Goal: Task Accomplishment & Management: Manage account settings

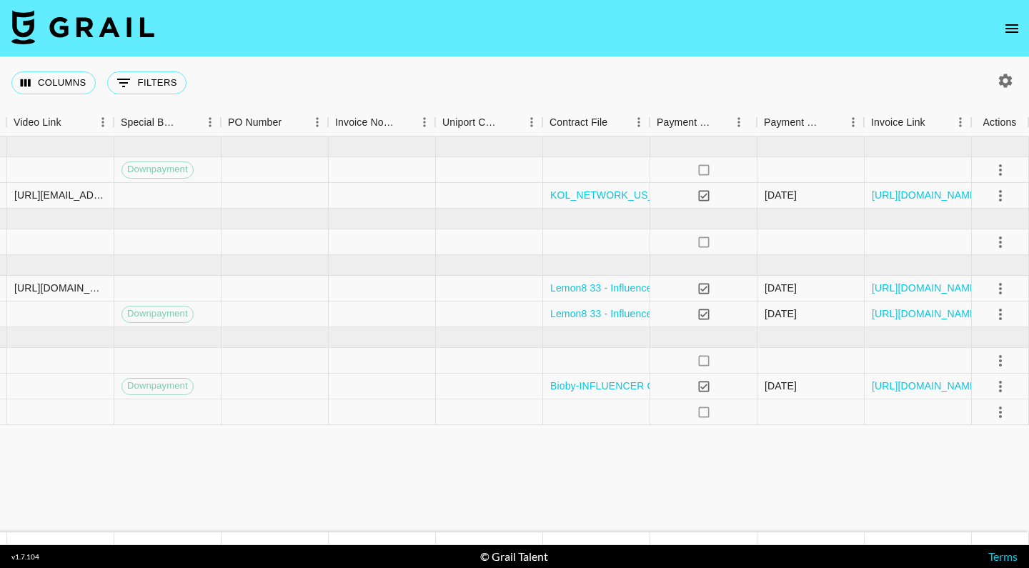
scroll to position [0, 1326]
click at [993, 360] on icon "select merge strategy" at bounding box center [1000, 360] width 17 height 17
click at [959, 414] on li "Decline" at bounding box center [982, 417] width 93 height 26
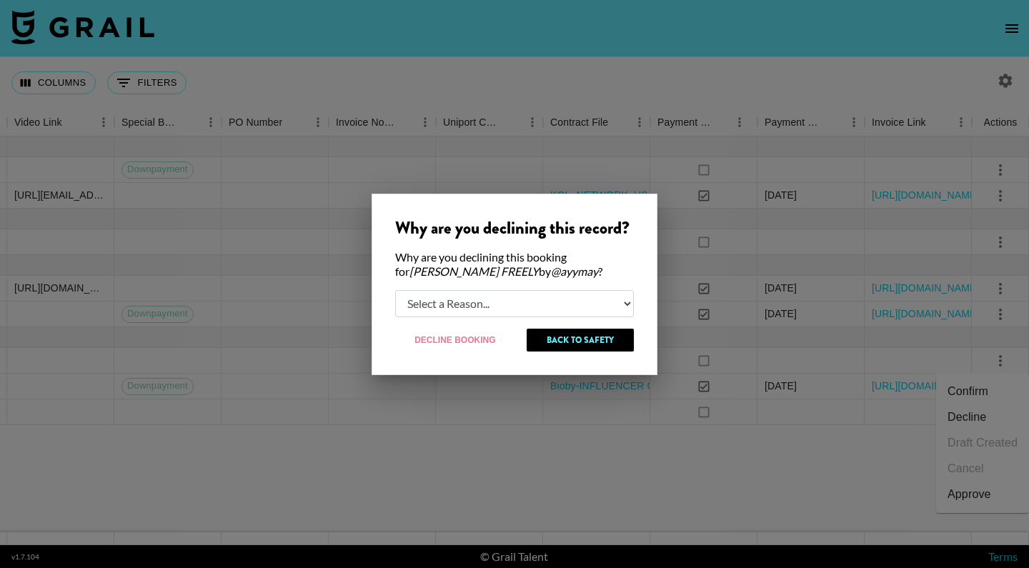
select select "creator_decline"
click at [492, 343] on button "Decline Booking" at bounding box center [455, 340] width 121 height 23
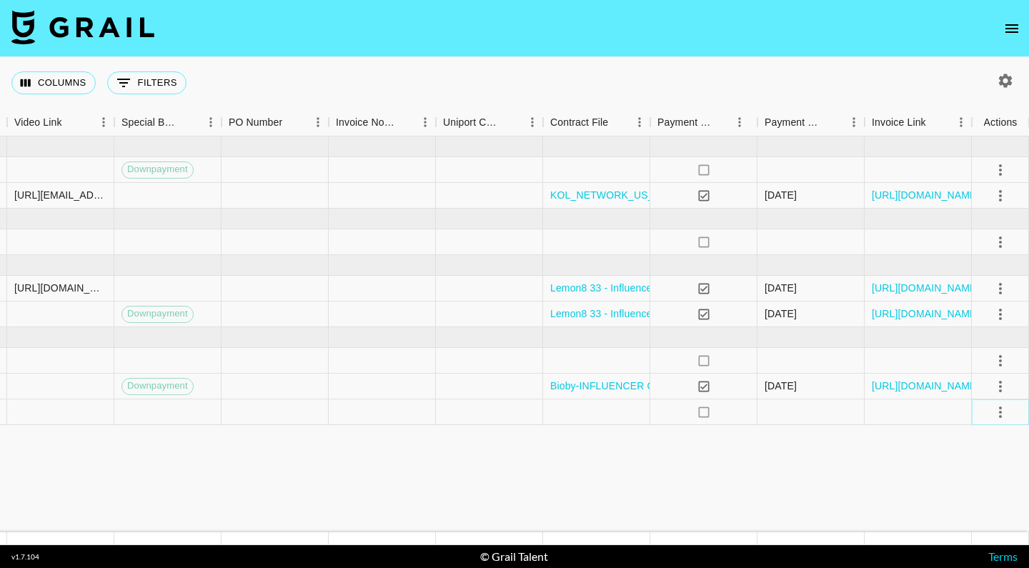
click at [999, 420] on icon "select merge strategy" at bounding box center [1000, 412] width 17 height 17
click at [953, 550] on div "Approve" at bounding box center [970, 545] width 44 height 17
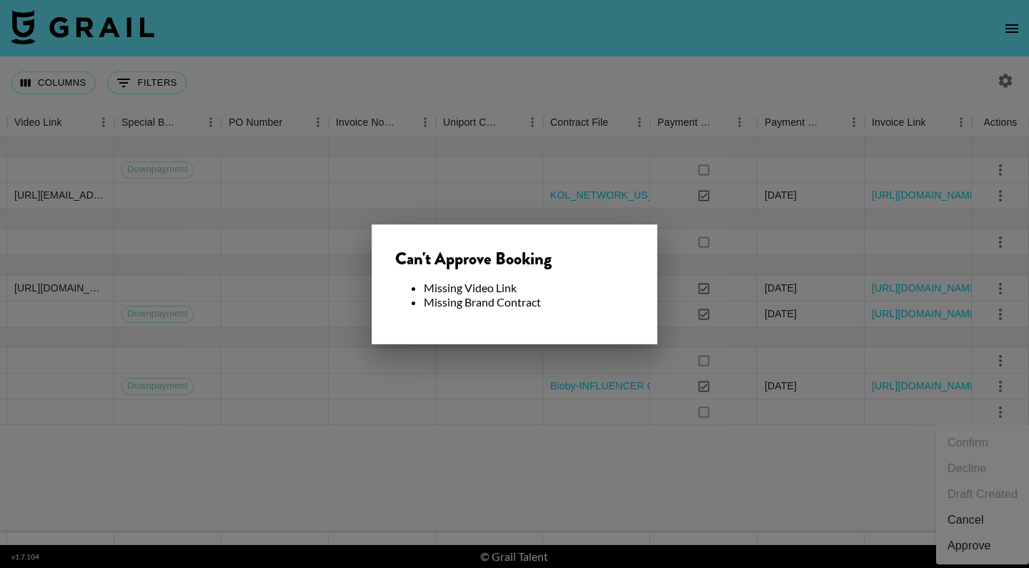
click at [664, 370] on div at bounding box center [514, 284] width 1029 height 568
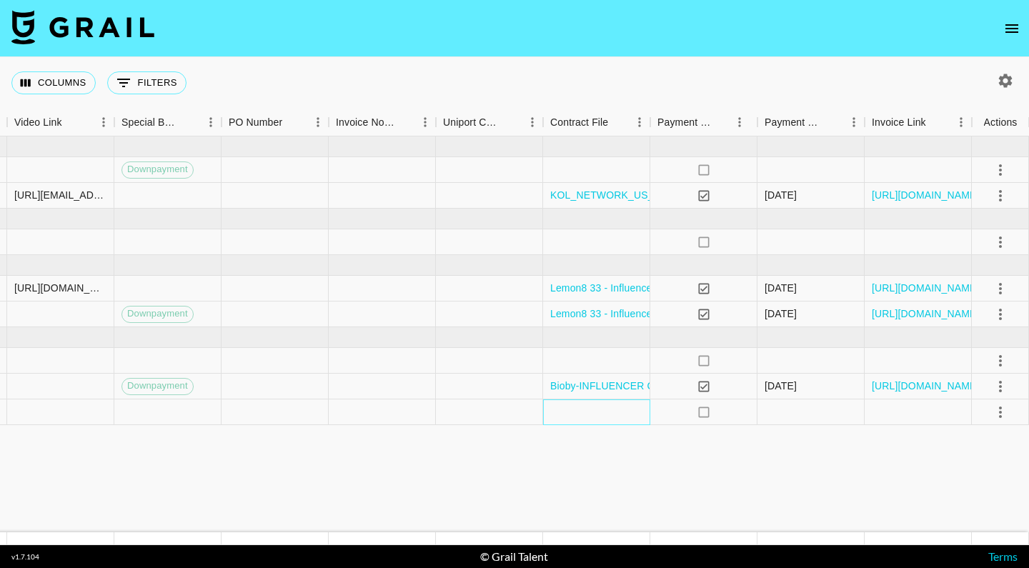
click at [584, 417] on div at bounding box center [596, 412] width 107 height 26
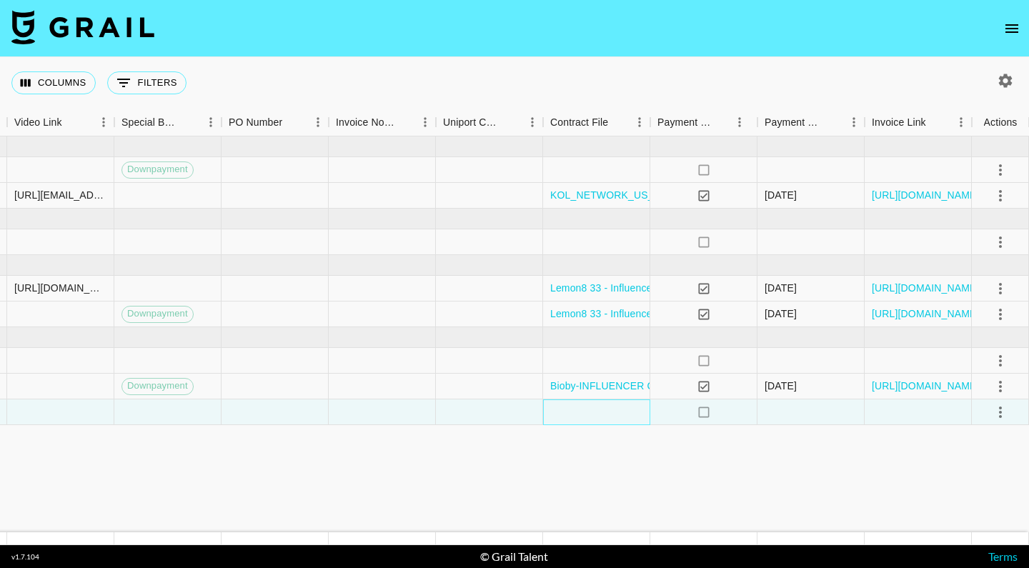
click at [584, 417] on div at bounding box center [596, 412] width 107 height 26
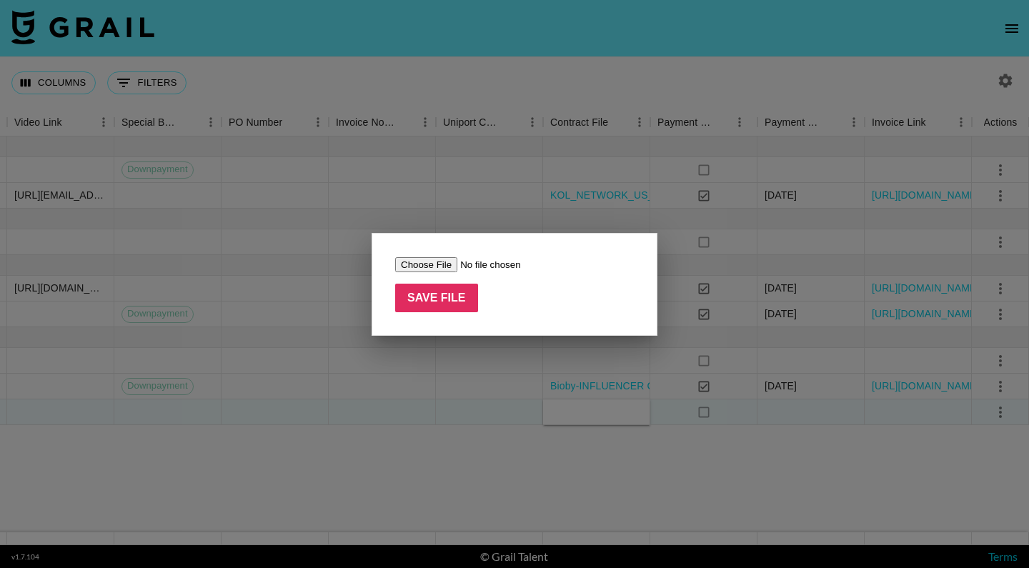
click at [433, 267] on input "file" at bounding box center [485, 264] width 181 height 15
type input "C:\fakepath\Bioby-INFLUENCER CONTRACT(@ayymay)(signed).pdf"
click at [426, 298] on input "Save File" at bounding box center [436, 298] width 83 height 29
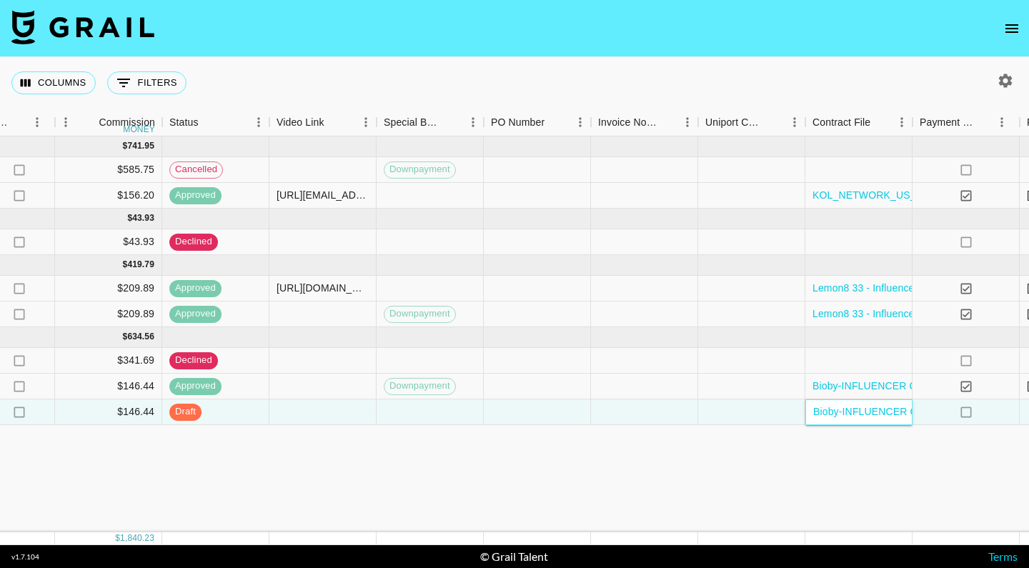
scroll to position [0, 1036]
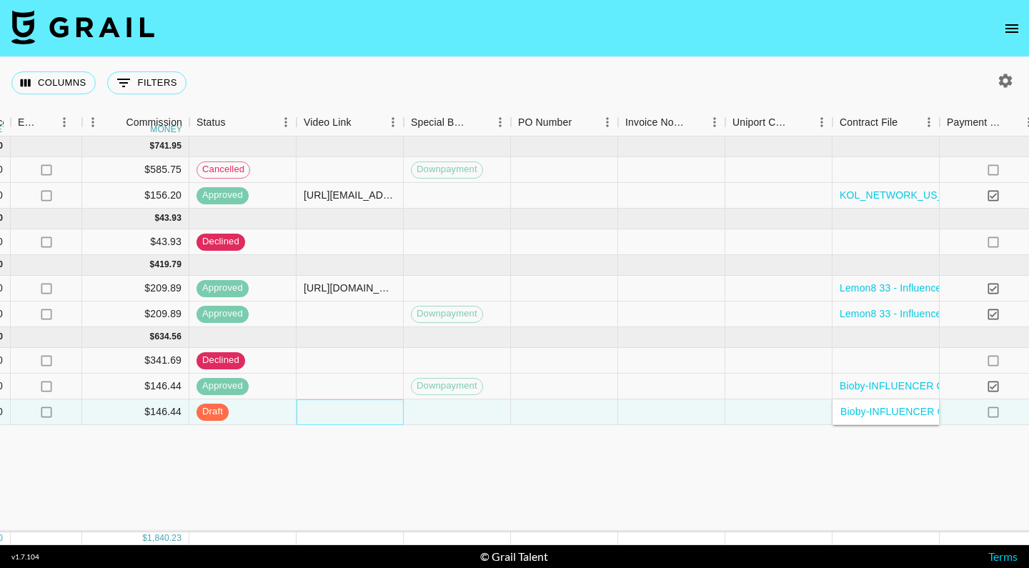
click at [330, 415] on div at bounding box center [350, 412] width 107 height 26
type input "[URL][DOMAIN_NAME]"
click at [455, 444] on div "[DATE] ( 2 ) $ 7,600.00 $ 741.95 HglSasXiJIIGGVxQKAU2 recUCz7FR5uNrg0vl ayymay …" at bounding box center [141, 334] width 2355 height 396
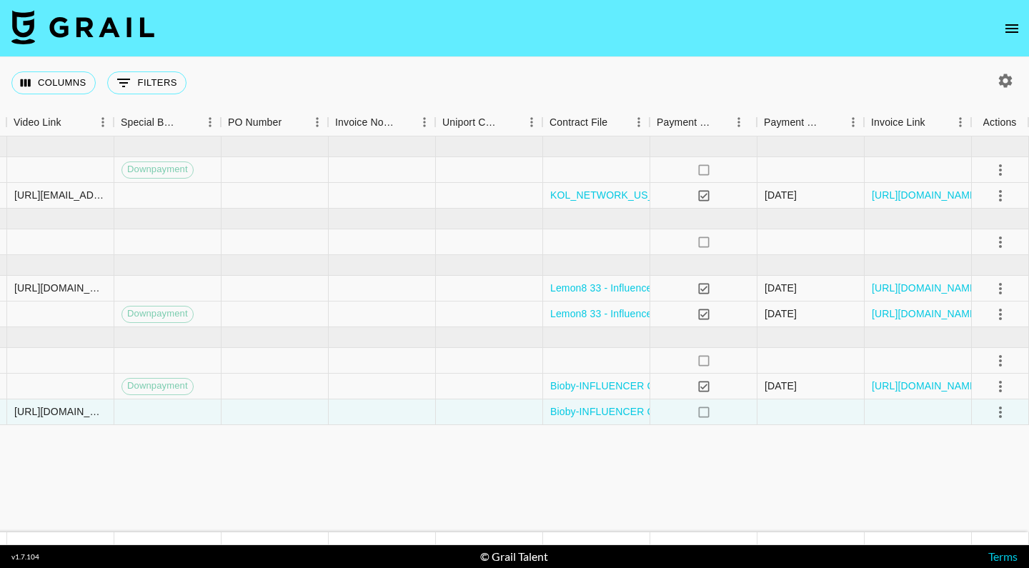
scroll to position [0, 1326]
click at [1001, 411] on icon "select merge strategy" at bounding box center [1000, 412] width 17 height 17
click at [943, 538] on li "Approve" at bounding box center [982, 546] width 93 height 26
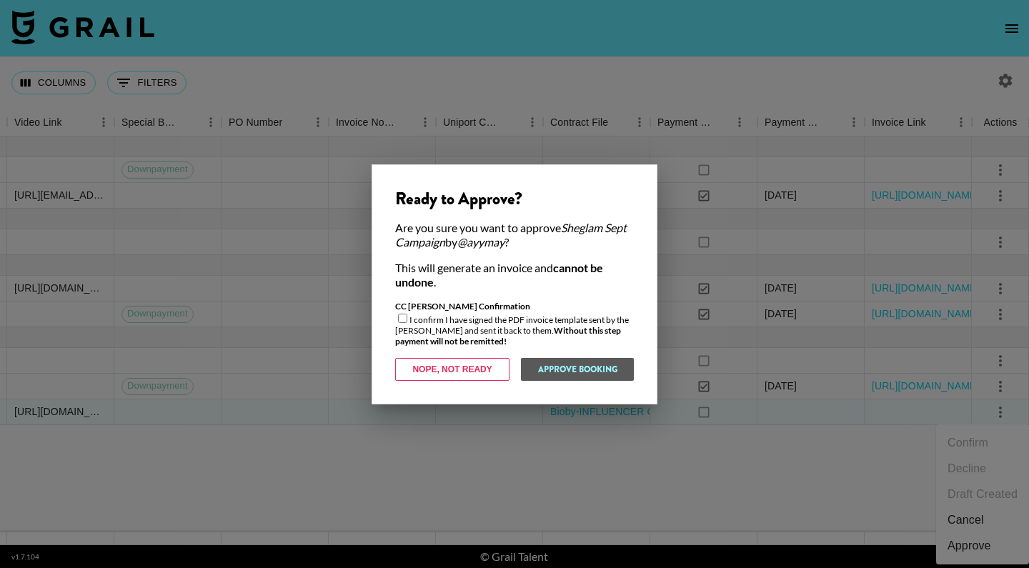
click at [402, 318] on input "checkbox" at bounding box center [402, 318] width 9 height 9
checkbox input "true"
click at [560, 367] on button "Approve Booking" at bounding box center [577, 369] width 114 height 23
